Goal: Check status

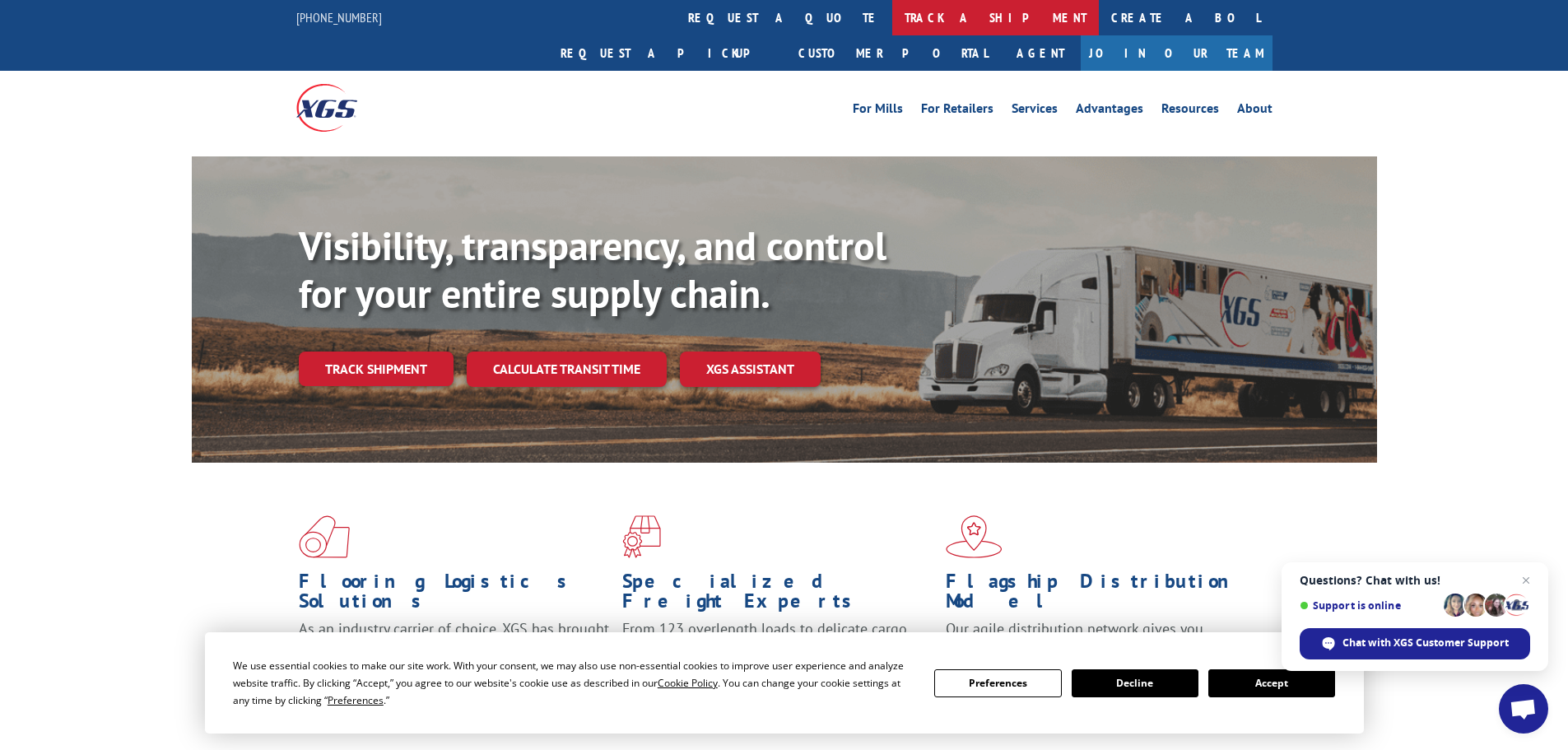
click at [892, 27] on link "track a shipment" at bounding box center [995, 17] width 206 height 36
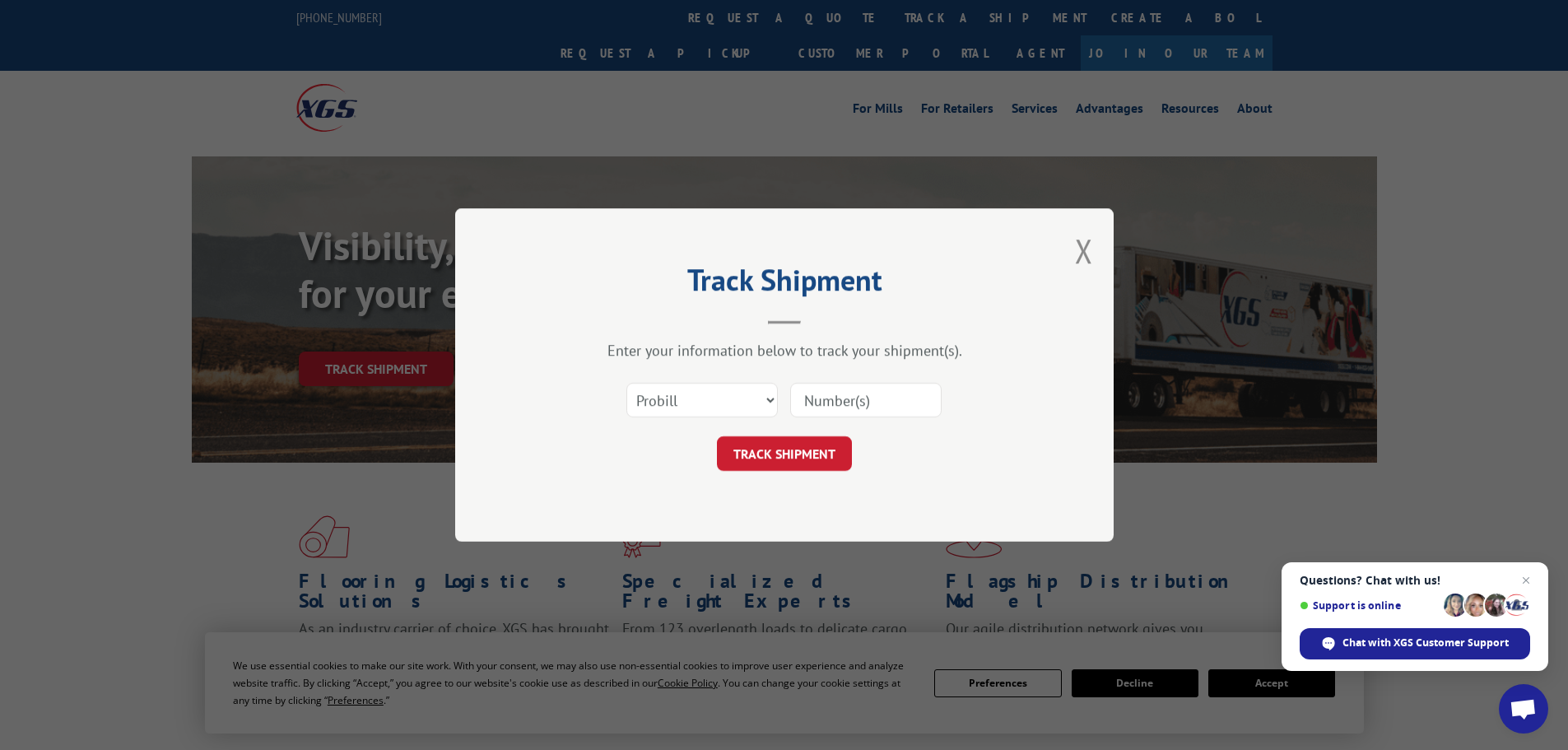
click at [877, 409] on input at bounding box center [865, 401] width 151 height 35
paste input "17469238"
type input "17469238"
click at [717, 436] on button "TRACK SHIPMENT" at bounding box center [784, 454] width 135 height 35
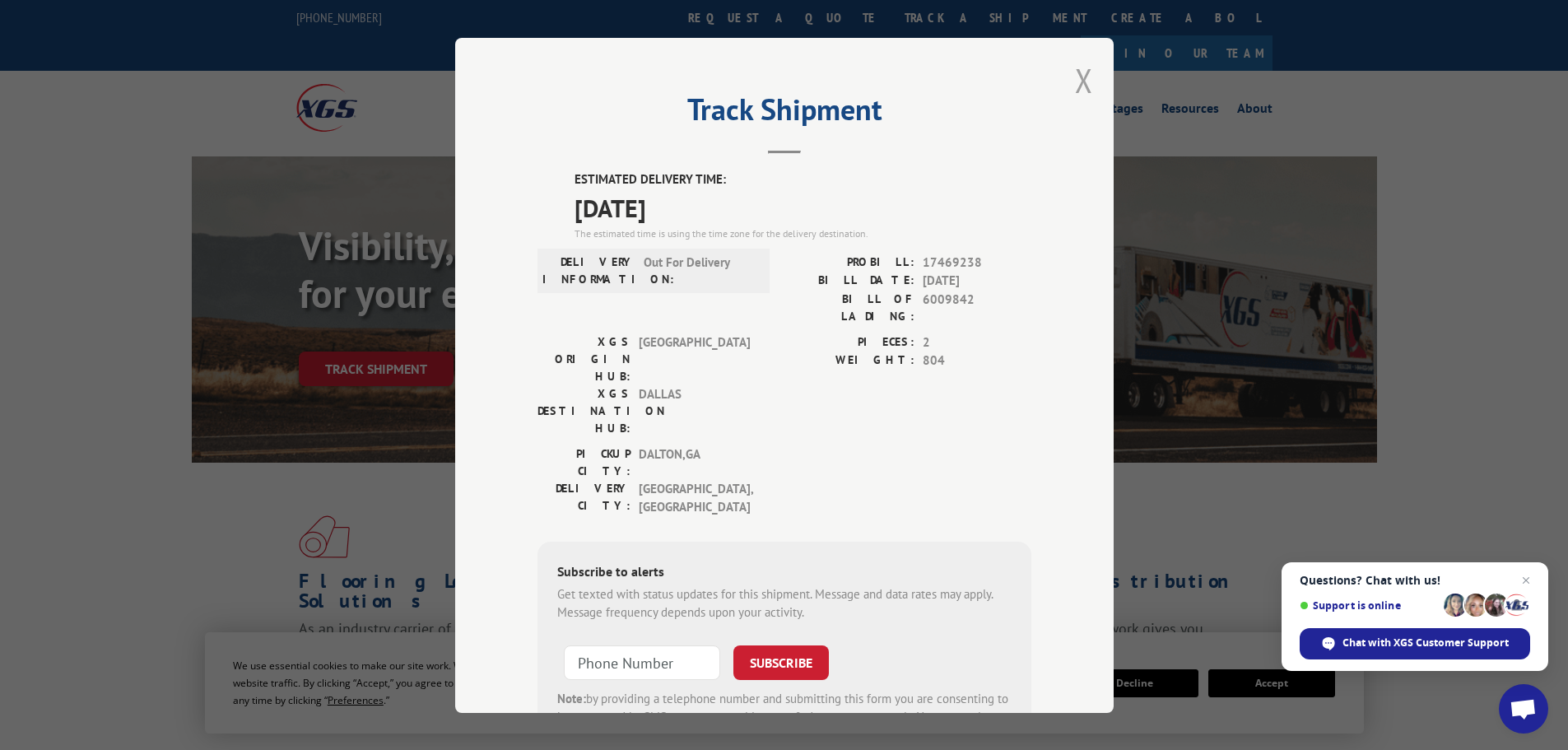
click at [1079, 73] on button "Close modal" at bounding box center [1083, 80] width 18 height 44
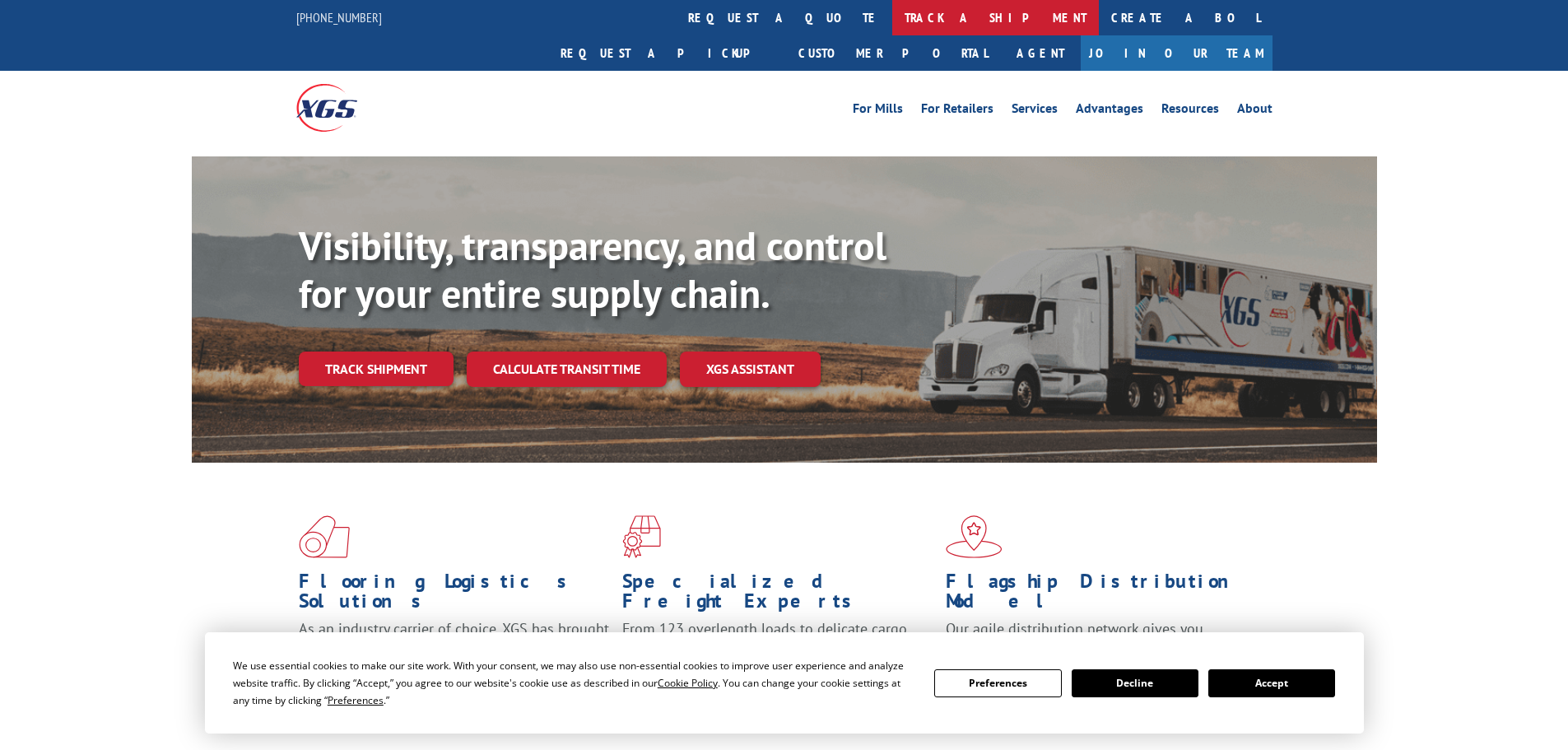
click at [892, 24] on link "track a shipment" at bounding box center [995, 17] width 206 height 36
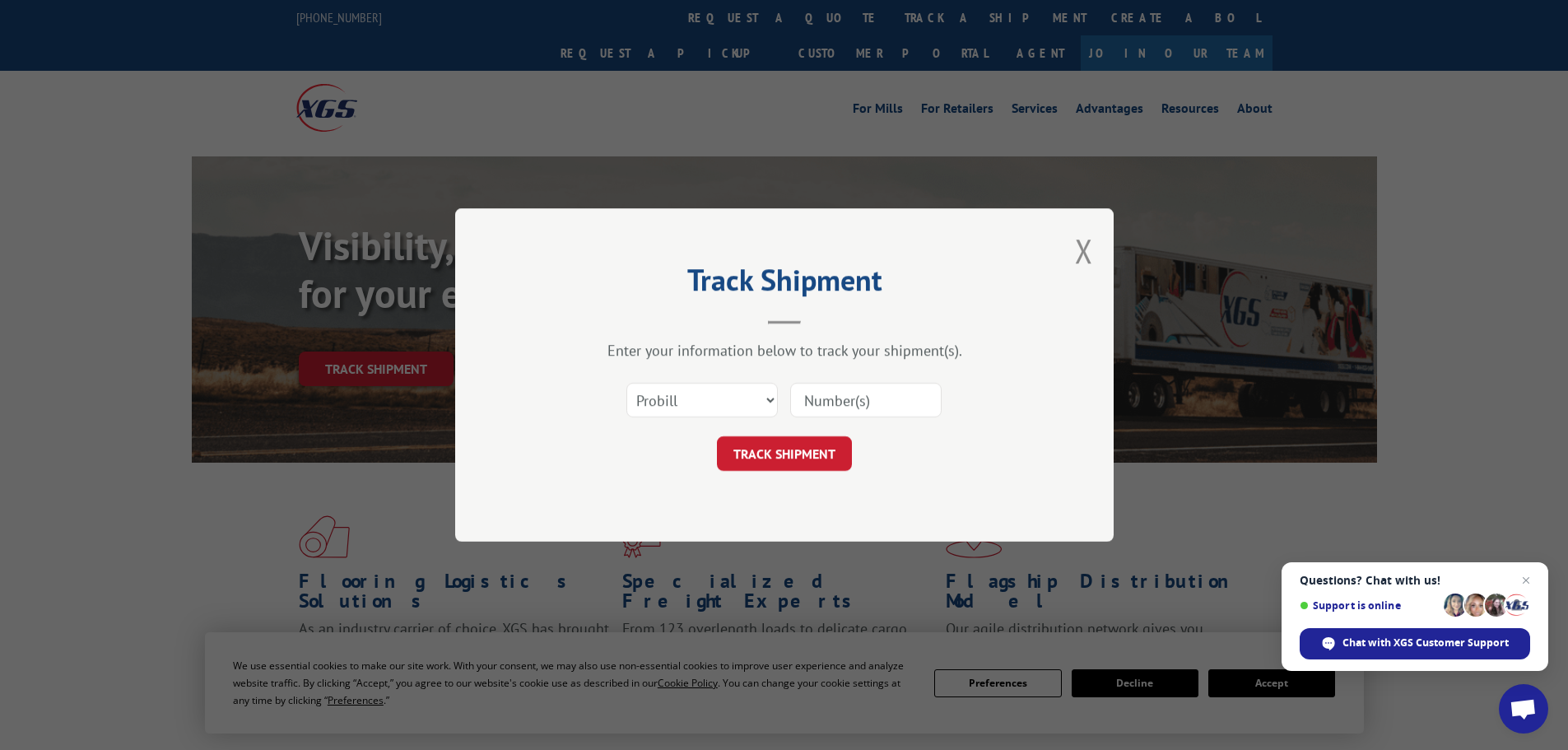
click at [873, 407] on input at bounding box center [865, 401] width 151 height 35
paste input "5529700"
type input "5529700"
click at [717, 436] on button "TRACK SHIPMENT" at bounding box center [784, 454] width 135 height 35
